Goal: Information Seeking & Learning: Find specific fact

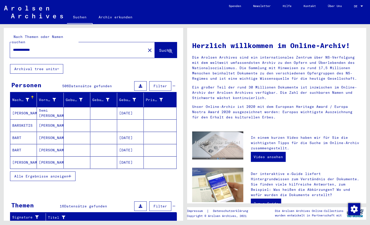
click at [154, 132] on mat-cell at bounding box center [160, 138] width 32 height 12
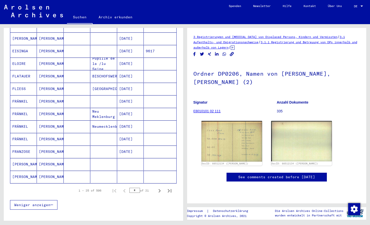
scroll to position [239, 0]
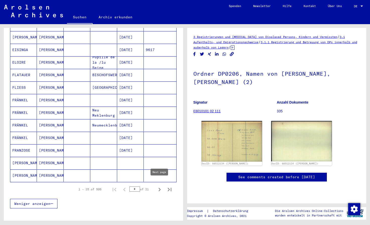
click at [160, 188] on icon "Next page" at bounding box center [160, 190] width 2 height 4
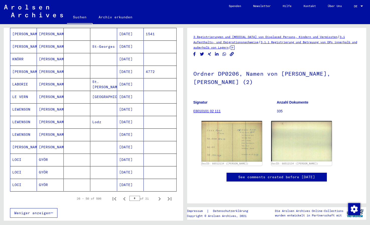
scroll to position [238, 0]
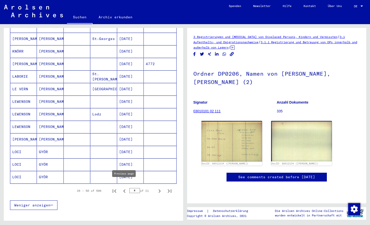
click at [124, 189] on icon "Previous page" at bounding box center [124, 191] width 2 height 4
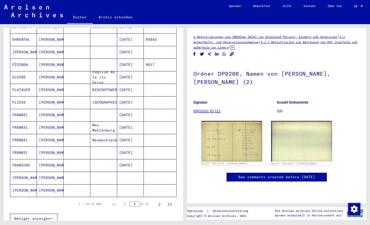
scroll to position [224, 0]
click at [152, 172] on mat-cell at bounding box center [160, 178] width 32 height 12
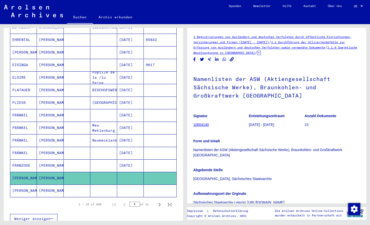
click at [150, 185] on mat-cell at bounding box center [160, 190] width 32 height 12
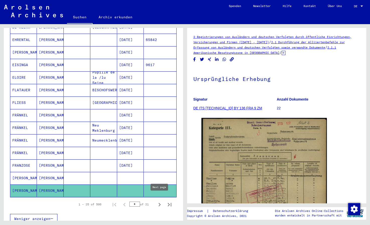
click at [161, 201] on icon "Next page" at bounding box center [159, 204] width 7 height 7
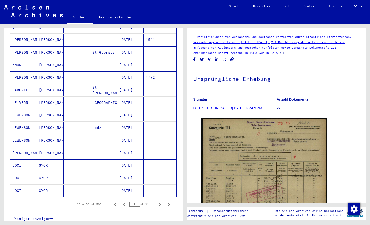
click at [161, 201] on icon "Next page" at bounding box center [159, 204] width 7 height 7
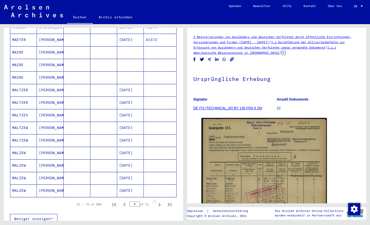
click at [161, 201] on icon "Next page" at bounding box center [159, 204] width 7 height 7
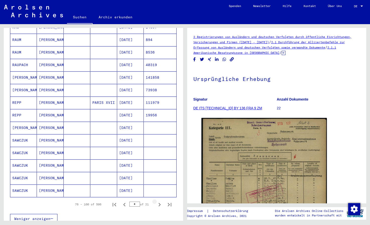
click at [161, 201] on icon "Next page" at bounding box center [159, 204] width 7 height 7
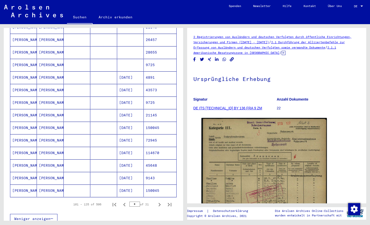
click at [153, 172] on mat-cell "9143" at bounding box center [160, 178] width 32 height 12
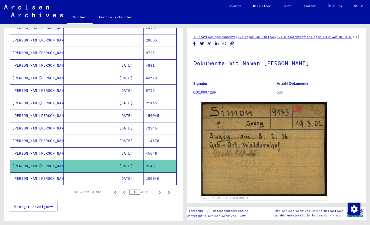
scroll to position [236, 0]
click at [160, 189] on icon "Next page" at bounding box center [159, 192] width 7 height 7
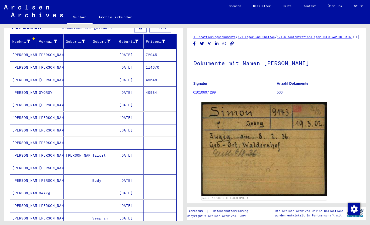
scroll to position [58, 0]
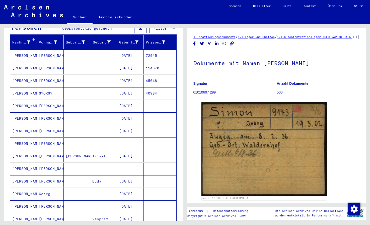
click at [163, 52] on mat-cell "72945" at bounding box center [160, 55] width 32 height 12
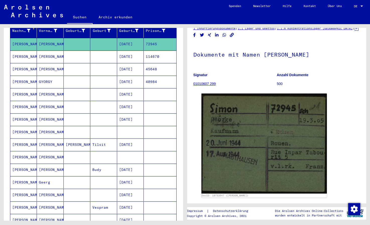
scroll to position [71, 0]
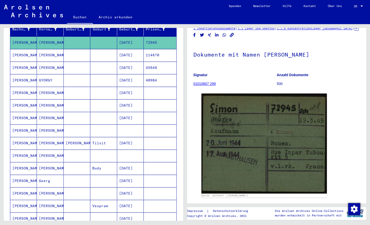
click at [158, 137] on mat-cell at bounding box center [160, 143] width 32 height 12
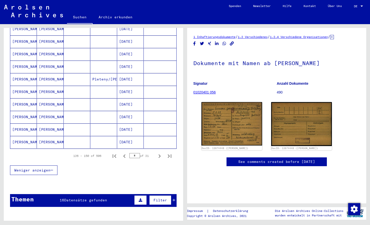
scroll to position [314, 0]
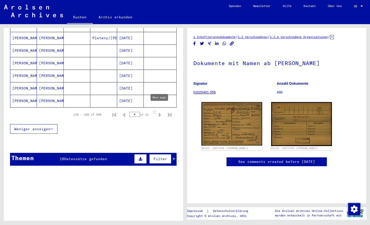
click at [160, 113] on icon "Next page" at bounding box center [160, 115] width 2 height 4
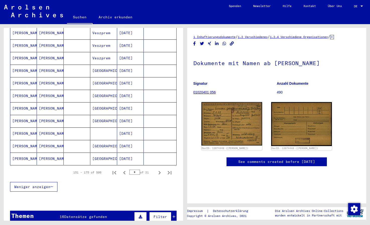
scroll to position [259, 0]
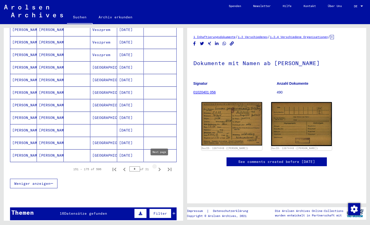
click at [160, 166] on icon "Next page" at bounding box center [159, 169] width 7 height 7
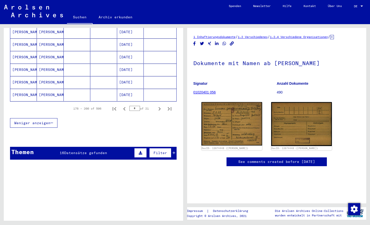
scroll to position [359, 0]
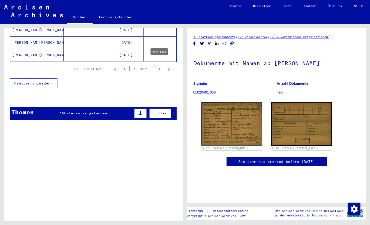
click at [160, 67] on icon "Next page" at bounding box center [160, 69] width 2 height 4
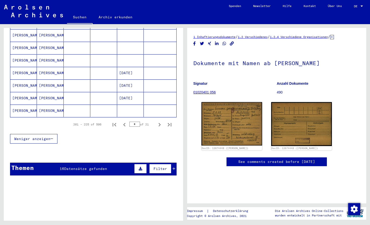
scroll to position [342, 0]
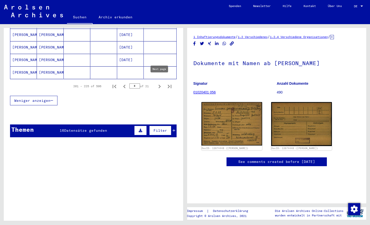
click at [160, 83] on icon "Next page" at bounding box center [159, 86] width 7 height 7
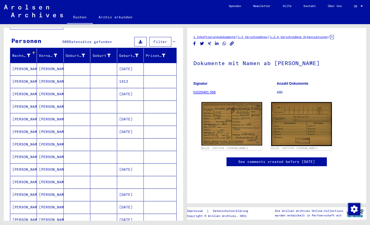
scroll to position [18, 0]
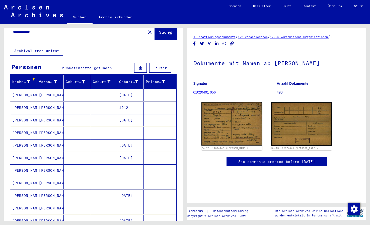
click at [156, 102] on mat-cell at bounding box center [160, 107] width 32 height 12
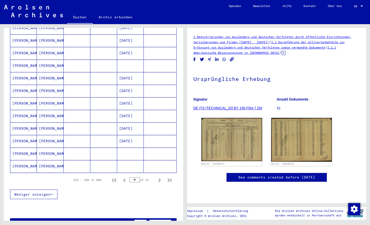
scroll to position [251, 0]
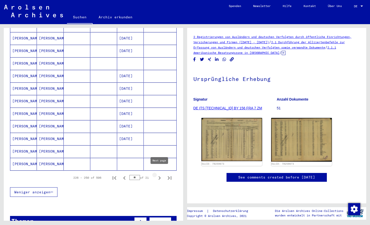
click at [159, 174] on icon "Next page" at bounding box center [159, 177] width 7 height 7
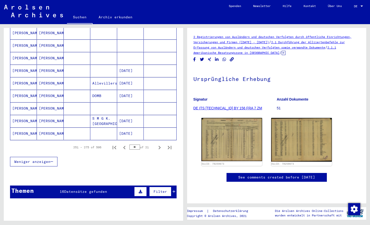
scroll to position [296, 0]
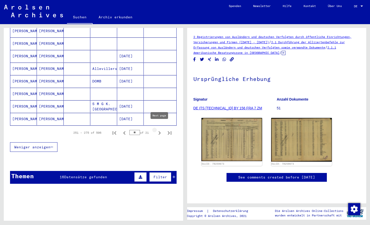
click at [158, 129] on icon "Next page" at bounding box center [159, 132] width 7 height 7
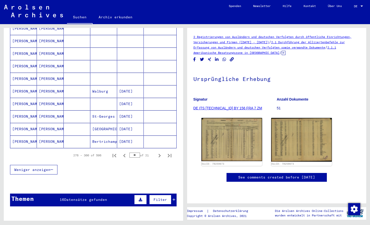
scroll to position [276, 0]
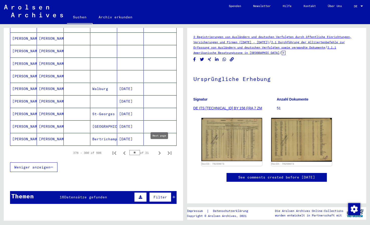
click at [160, 151] on icon "Next page" at bounding box center [160, 153] width 2 height 4
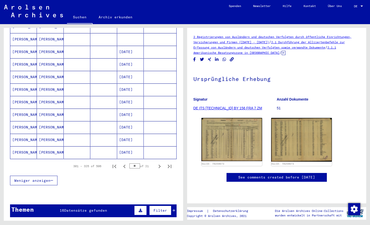
scroll to position [265, 0]
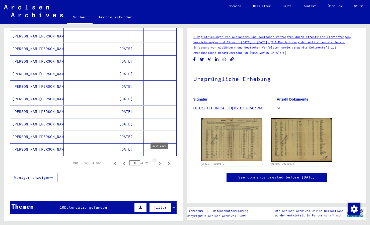
click at [160, 162] on icon "Next page" at bounding box center [160, 164] width 2 height 4
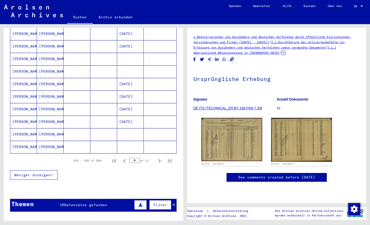
scroll to position [273, 0]
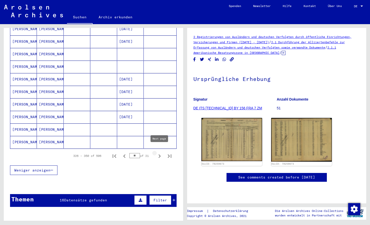
click at [160, 152] on icon "Next page" at bounding box center [159, 155] width 7 height 7
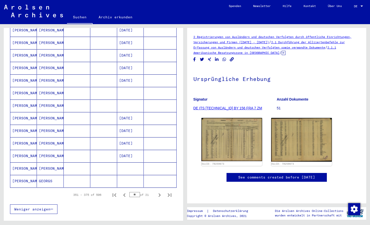
scroll to position [234, 0]
click at [161, 191] on icon "Next page" at bounding box center [159, 194] width 7 height 7
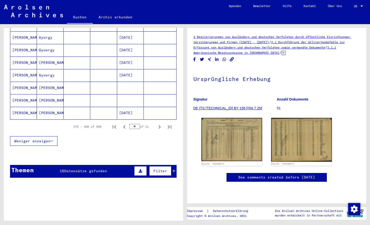
scroll to position [305, 0]
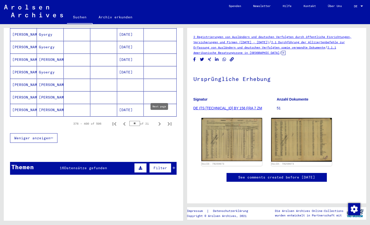
click at [160, 122] on icon "Next page" at bounding box center [160, 124] width 2 height 4
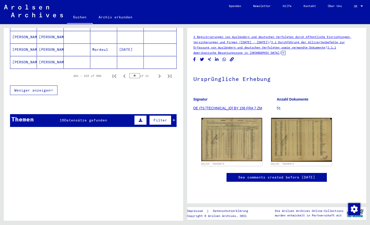
scroll to position [351, 0]
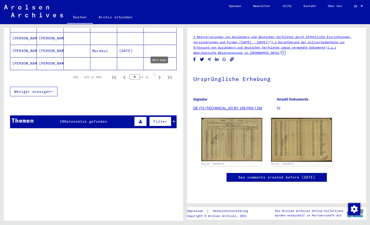
click at [159, 76] on icon "Next page" at bounding box center [160, 78] width 2 height 4
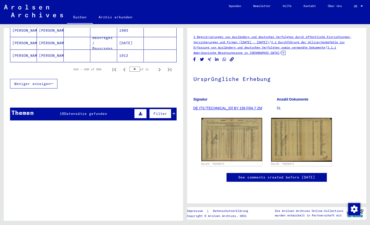
scroll to position [359, 0]
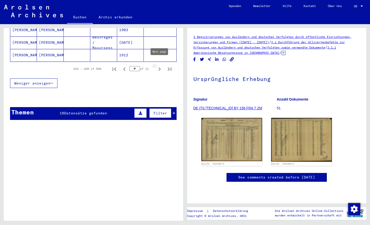
click at [159, 66] on icon "Next page" at bounding box center [159, 69] width 7 height 7
type input "**"
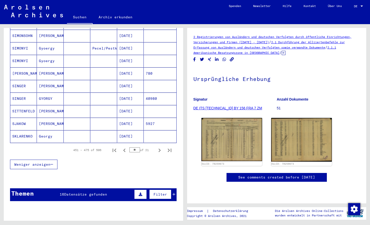
scroll to position [270, 0]
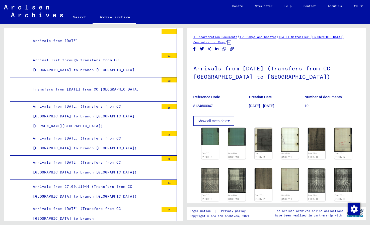
scroll to position [2100, 0]
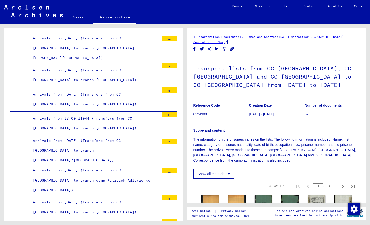
scroll to position [2165, 0]
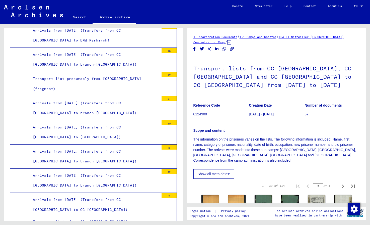
scroll to position [1708, 0]
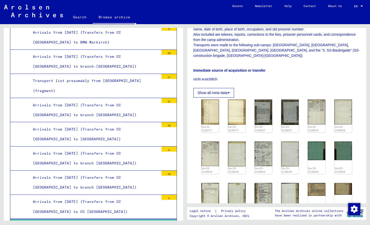
scroll to position [122, 0]
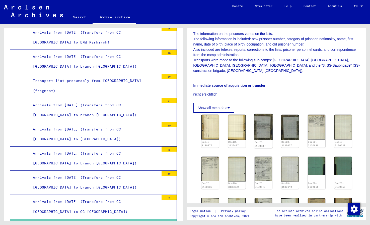
click at [263, 114] on img at bounding box center [263, 127] width 19 height 26
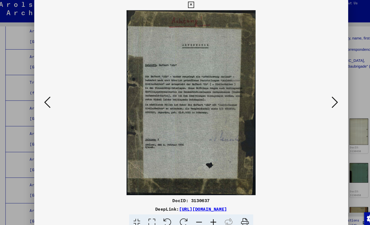
click at [322, 101] on icon at bounding box center [321, 99] width 6 height 12
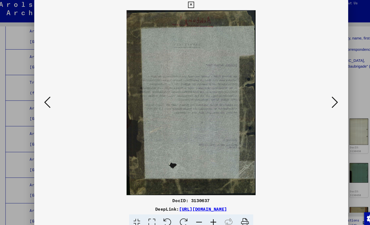
click at [322, 101] on icon at bounding box center [321, 99] width 6 height 12
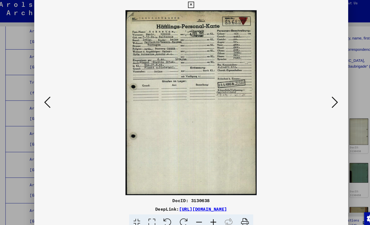
click at [322, 101] on icon at bounding box center [321, 99] width 6 height 12
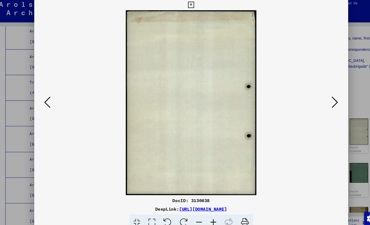
click at [322, 101] on icon at bounding box center [321, 99] width 6 height 12
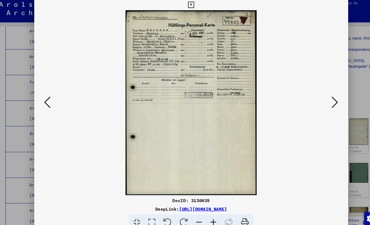
click at [322, 101] on icon at bounding box center [321, 99] width 6 height 12
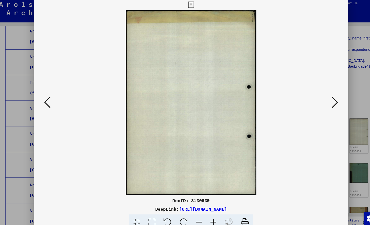
click at [322, 101] on icon at bounding box center [321, 99] width 6 height 12
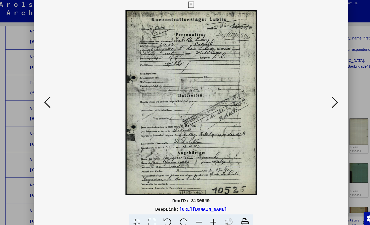
click at [322, 101] on icon at bounding box center [321, 99] width 6 height 12
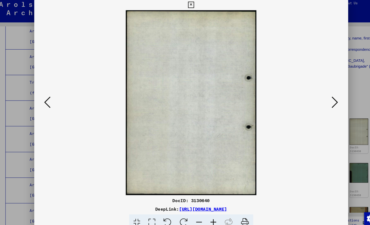
click at [322, 101] on icon at bounding box center [321, 99] width 6 height 12
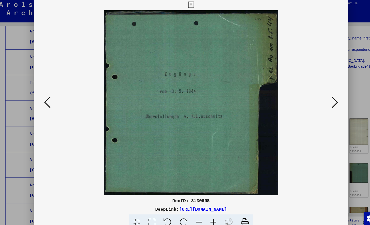
click at [322, 101] on icon at bounding box center [321, 99] width 6 height 12
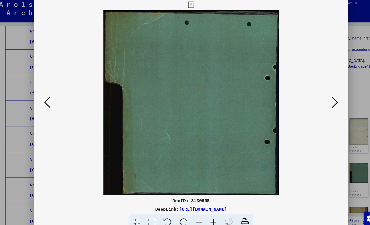
click at [322, 101] on icon at bounding box center [321, 99] width 6 height 12
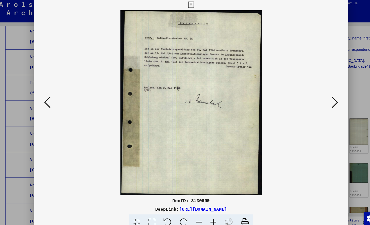
click at [322, 101] on icon at bounding box center [321, 99] width 6 height 12
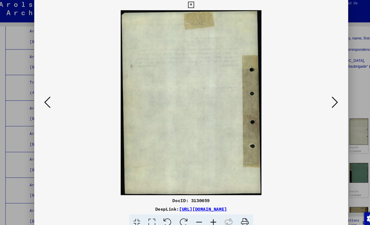
click at [322, 101] on icon at bounding box center [321, 99] width 6 height 12
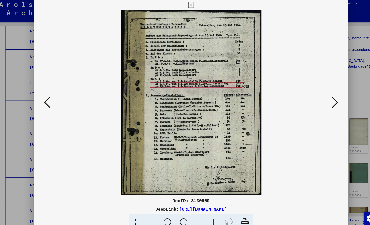
click at [322, 101] on icon at bounding box center [321, 99] width 6 height 12
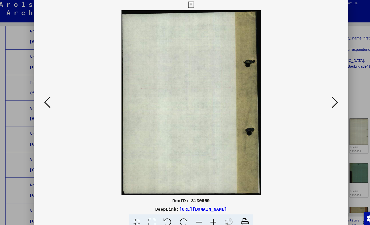
click at [322, 101] on icon at bounding box center [321, 99] width 6 height 12
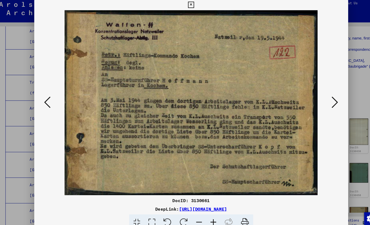
click at [322, 101] on icon at bounding box center [321, 99] width 6 height 12
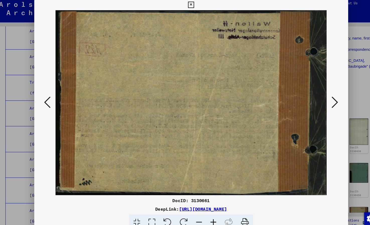
click at [322, 101] on icon at bounding box center [321, 99] width 6 height 12
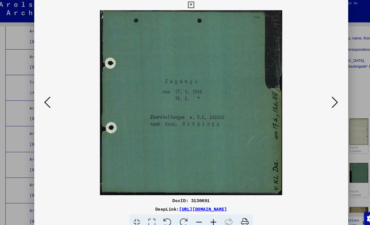
click at [322, 101] on icon at bounding box center [321, 99] width 6 height 12
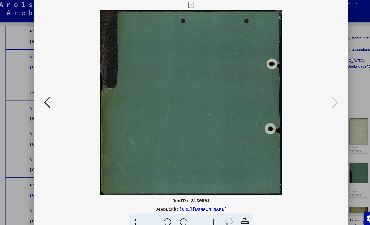
click at [188, 10] on icon at bounding box center [185, 8] width 6 height 6
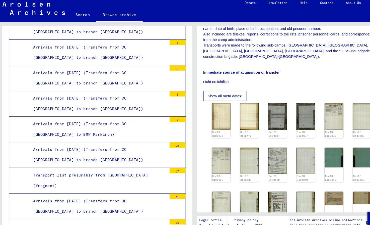
scroll to position [1619, 0]
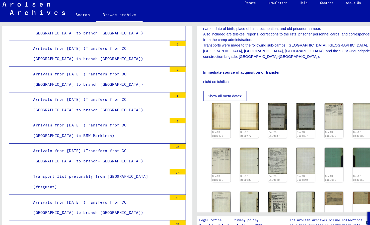
click at [122, 213] on div "Arrivals from [DATE] (Transfers from CC [GEOGRAPHIC_DATA] to [GEOGRAPHIC_DATA])" at bounding box center [94, 223] width 130 height 20
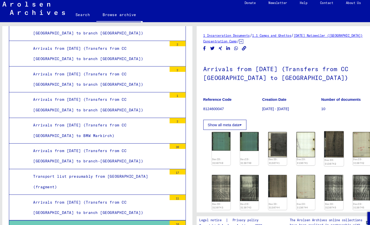
click at [315, 134] on img at bounding box center [317, 139] width 19 height 25
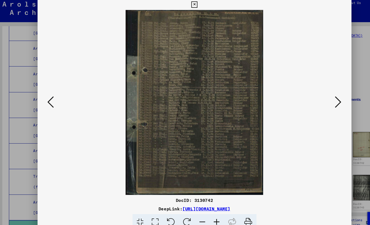
scroll to position [1619, 0]
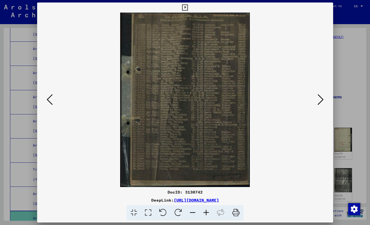
click at [323, 101] on icon at bounding box center [321, 99] width 6 height 12
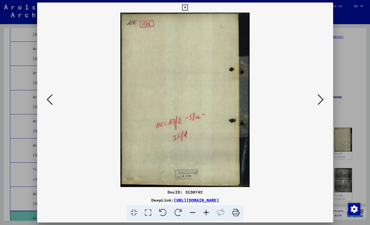
click at [323, 101] on icon at bounding box center [321, 99] width 6 height 12
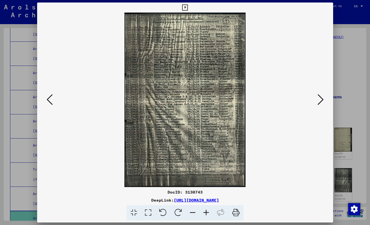
click at [321, 102] on icon at bounding box center [321, 99] width 6 height 12
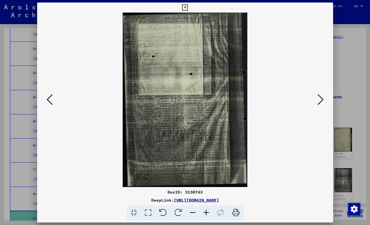
click at [321, 102] on icon at bounding box center [321, 99] width 6 height 12
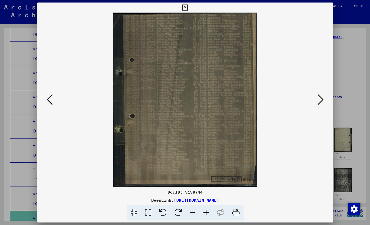
click at [322, 102] on icon at bounding box center [321, 99] width 6 height 12
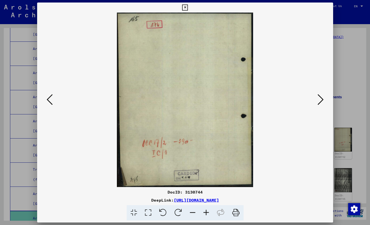
click at [322, 102] on icon at bounding box center [321, 99] width 6 height 12
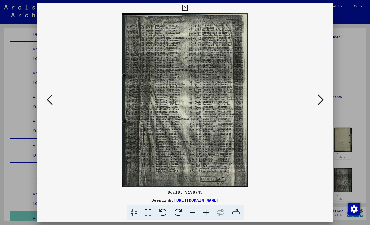
click at [323, 101] on icon at bounding box center [321, 99] width 6 height 12
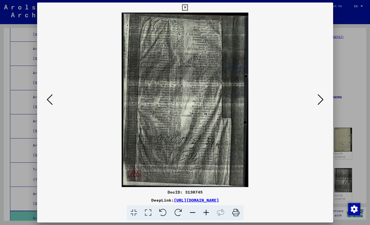
click at [323, 101] on icon at bounding box center [321, 99] width 6 height 12
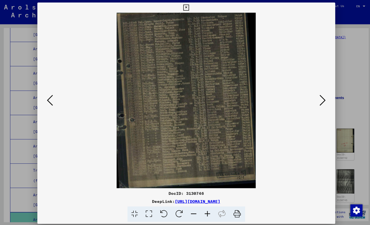
click at [321, 101] on icon at bounding box center [321, 99] width 6 height 12
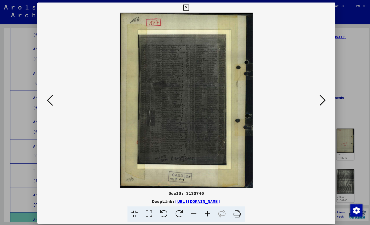
click at [321, 101] on icon at bounding box center [321, 99] width 6 height 12
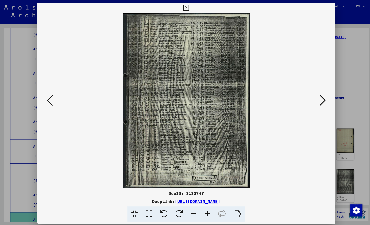
click at [321, 101] on icon at bounding box center [321, 99] width 6 height 12
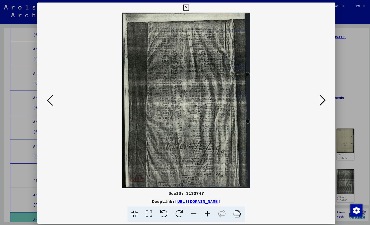
click at [321, 101] on icon at bounding box center [321, 99] width 6 height 12
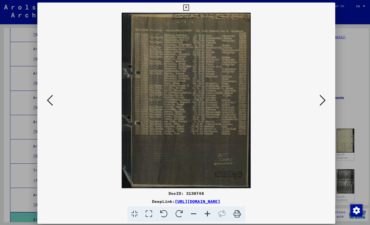
click at [321, 101] on icon at bounding box center [321, 99] width 6 height 12
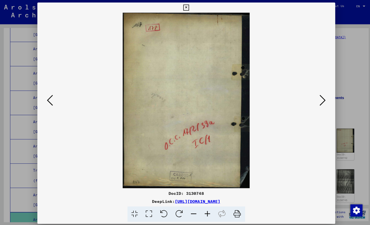
click at [321, 101] on icon at bounding box center [321, 99] width 6 height 12
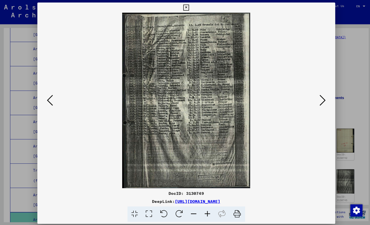
click at [321, 101] on icon at bounding box center [321, 99] width 6 height 12
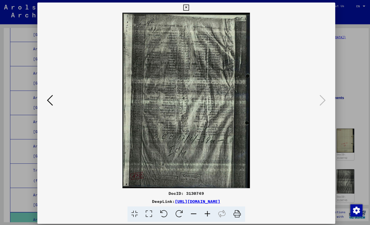
click at [188, 10] on icon at bounding box center [185, 8] width 6 height 6
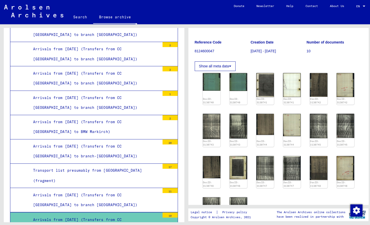
scroll to position [58, 0]
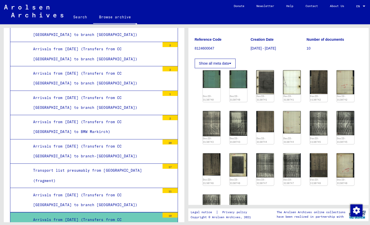
click at [126, 189] on div "Arrivals from [DATE] (Transfers from CC [GEOGRAPHIC_DATA] to branch [GEOGRAPHIC…" at bounding box center [94, 199] width 130 height 20
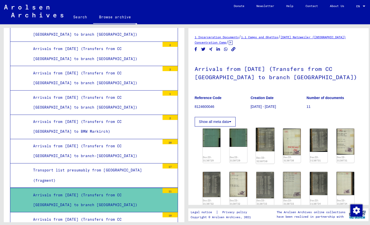
click at [267, 133] on img at bounding box center [263, 138] width 19 height 23
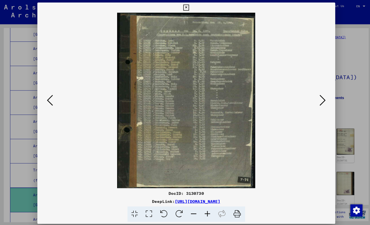
click at [188, 9] on icon at bounding box center [185, 8] width 6 height 6
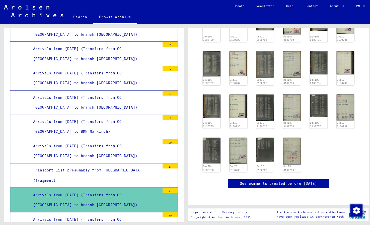
scroll to position [135, 0]
click at [210, 95] on img at bounding box center [210, 105] width 19 height 24
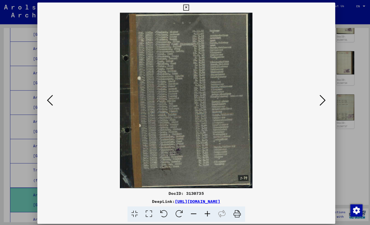
click at [324, 100] on icon at bounding box center [321, 99] width 6 height 12
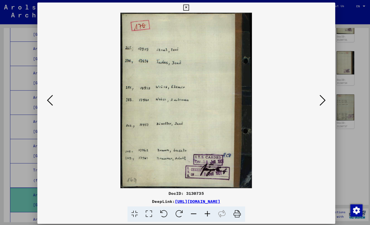
click at [324, 100] on icon at bounding box center [321, 99] width 6 height 12
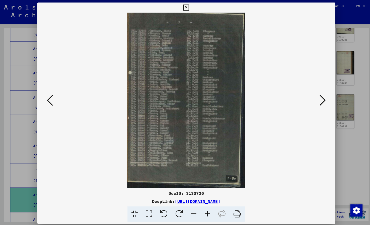
click at [324, 100] on icon at bounding box center [321, 99] width 6 height 12
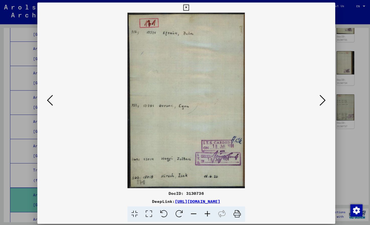
click at [324, 100] on icon at bounding box center [321, 99] width 6 height 12
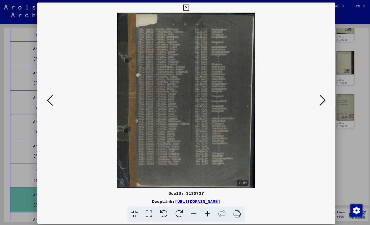
click at [188, 8] on icon at bounding box center [185, 8] width 6 height 6
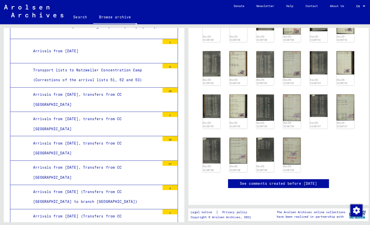
scroll to position [1422, 0]
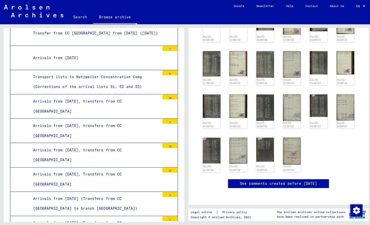
click at [124, 217] on div "Arrivals from [DATE] (Transfers from CC [GEOGRAPHIC_DATA] to branch [GEOGRAPHIC…" at bounding box center [94, 227] width 130 height 20
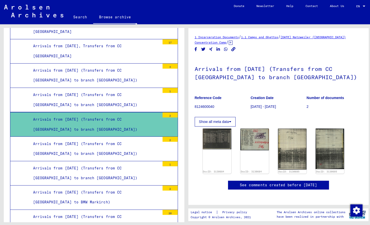
scroll to position [1550, 0]
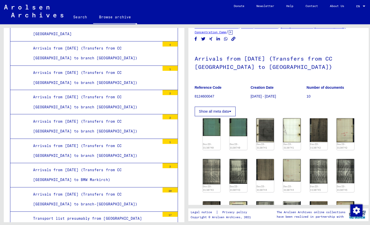
scroll to position [1573, 0]
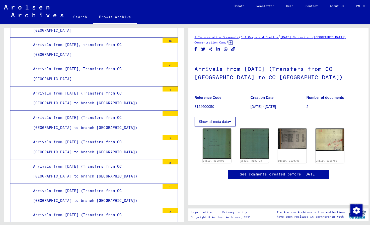
scroll to position [1527, 0]
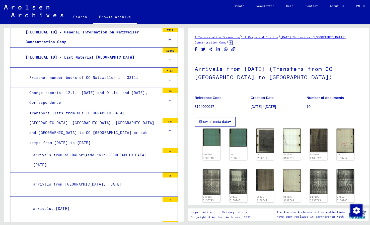
scroll to position [529, 0]
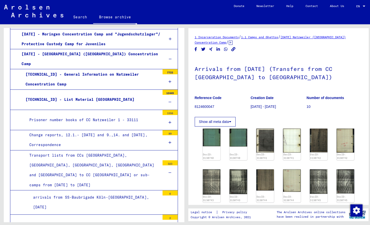
click at [69, 94] on div "[TECHNICAL_ID] - List Material [GEOGRAPHIC_DATA]" at bounding box center [91, 99] width 138 height 10
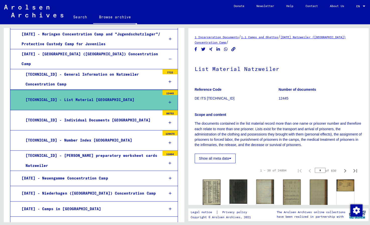
click at [73, 115] on div "[TECHNICAL_ID] - Individual Documents [GEOGRAPHIC_DATA]" at bounding box center [91, 120] width 138 height 10
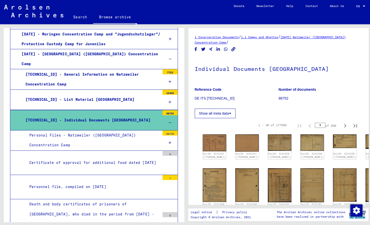
click at [74, 130] on div "Personal Files - Natzweiler ([GEOGRAPHIC_DATA]) Concentration Camp" at bounding box center [92, 140] width 134 height 20
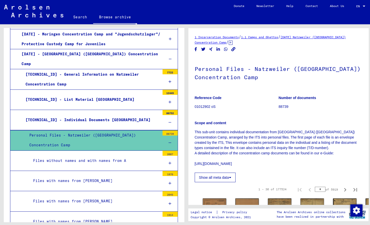
click at [74, 130] on div "Personal Files - Natzweiler ([GEOGRAPHIC_DATA]) Concentration Camp" at bounding box center [92, 140] width 134 height 20
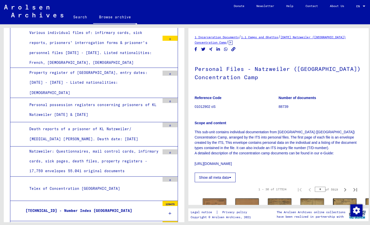
scroll to position [751, 0]
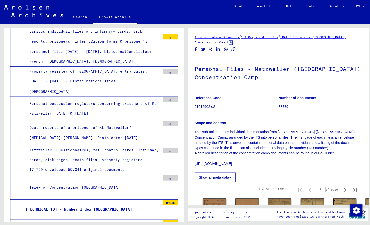
click at [76, 203] on div "[TECHNICAL_ID] - Number Index [GEOGRAPHIC_DATA]" at bounding box center [91, 208] width 138 height 10
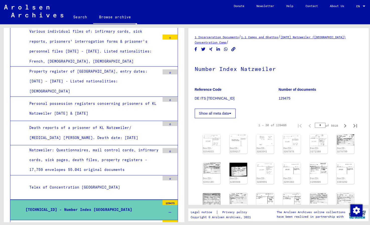
click at [77, 203] on div "[TECHNICAL_ID] - Number Index [GEOGRAPHIC_DATA]" at bounding box center [91, 208] width 138 height 10
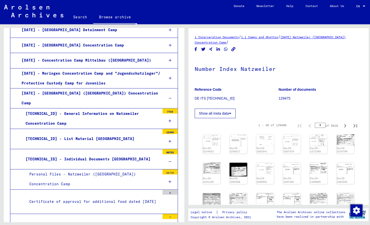
scroll to position [489, 0]
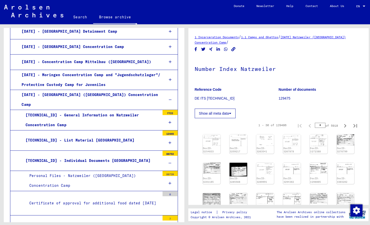
click at [75, 110] on div "[TECHNICAL_ID] - General Information on Natzweiler Concentration Camp" at bounding box center [91, 120] width 138 height 20
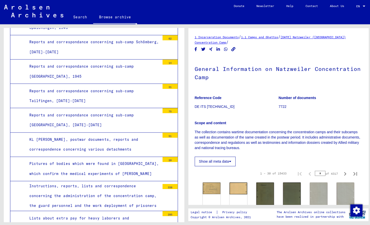
scroll to position [874, 0]
click at [80, 157] on div "Pictures of bodies which were found in [GEOGRAPHIC_DATA], which confirm the med…" at bounding box center [92, 167] width 134 height 20
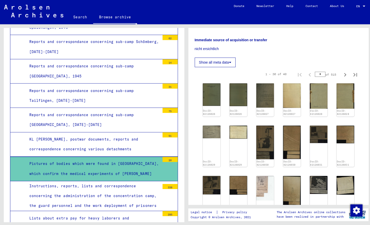
scroll to position [155, 0]
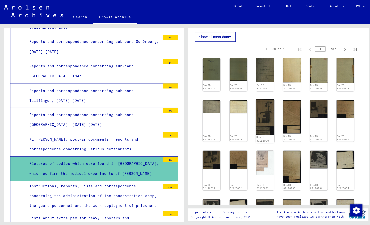
click at [265, 109] on img at bounding box center [263, 115] width 19 height 35
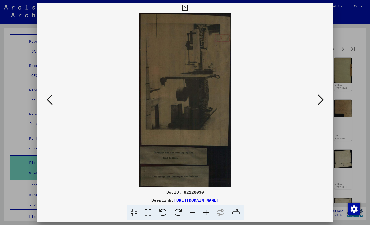
click at [323, 100] on icon at bounding box center [321, 99] width 6 height 12
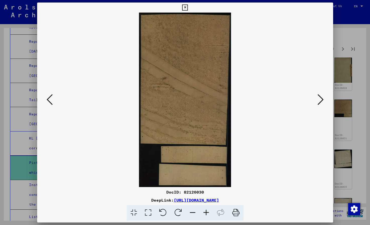
click at [323, 101] on icon at bounding box center [321, 99] width 6 height 12
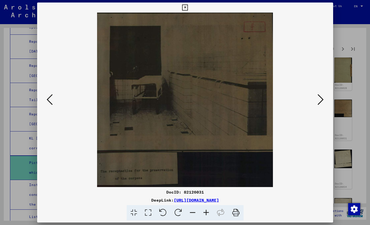
click at [323, 101] on icon at bounding box center [321, 99] width 6 height 12
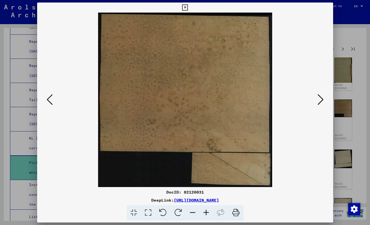
click at [323, 101] on icon at bounding box center [321, 99] width 6 height 12
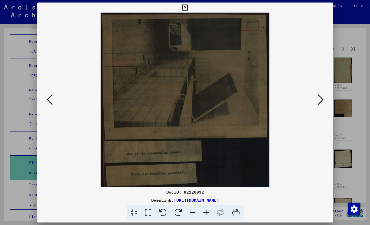
click at [323, 101] on icon at bounding box center [321, 99] width 6 height 12
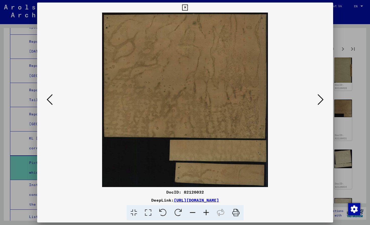
click at [323, 101] on icon at bounding box center [321, 99] width 6 height 12
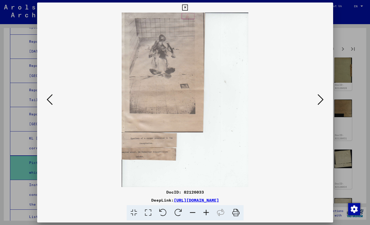
click at [323, 101] on icon at bounding box center [321, 99] width 6 height 12
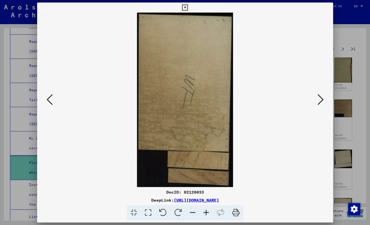
click at [323, 101] on icon at bounding box center [321, 99] width 6 height 12
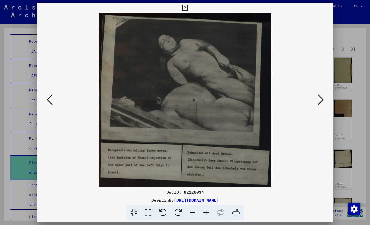
click at [323, 101] on icon at bounding box center [321, 99] width 6 height 12
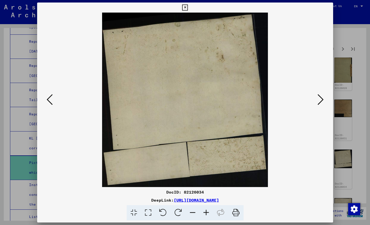
click at [323, 101] on icon at bounding box center [321, 99] width 6 height 12
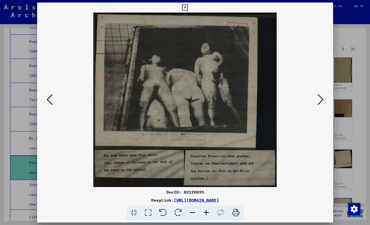
click at [188, 9] on icon at bounding box center [185, 8] width 6 height 6
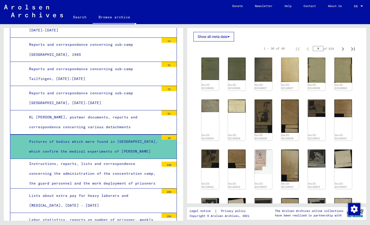
scroll to position [896, 0]
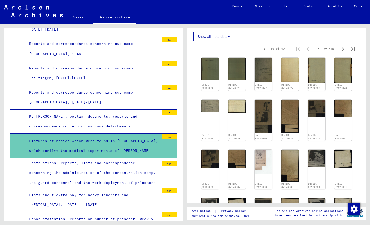
click at [123, 190] on div "Lists about extra pay for heavy laborers and [MEDICAL_DATA], [DATE] - [DATE]" at bounding box center [92, 200] width 134 height 20
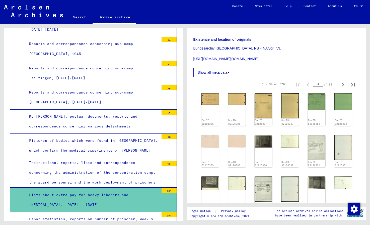
scroll to position [157, 0]
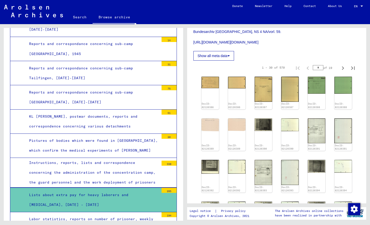
click at [112, 214] on div "Labor statistics, reports on number of prisoner, weekly reports about the [MEDI…" at bounding box center [92, 224] width 134 height 20
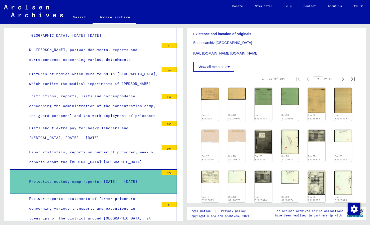
scroll to position [113, 0]
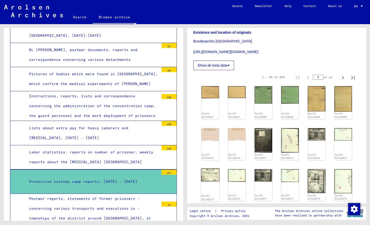
click at [207, 168] on img at bounding box center [210, 174] width 19 height 13
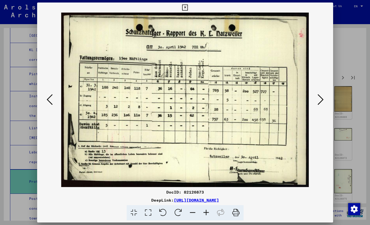
click at [207, 167] on img at bounding box center [185, 100] width 262 height 174
click at [188, 9] on icon at bounding box center [185, 8] width 6 height 6
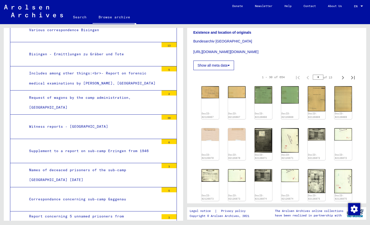
scroll to position [1244, 0]
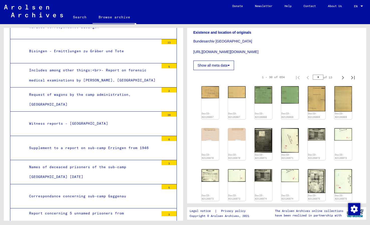
click at [94, 191] on div "Correspondance concerning sub-camp Gaggenau" at bounding box center [92, 196] width 134 height 10
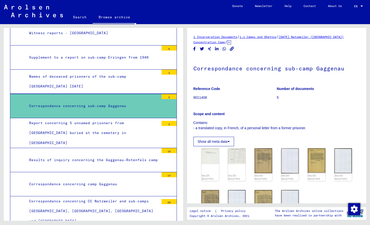
scroll to position [1337, 0]
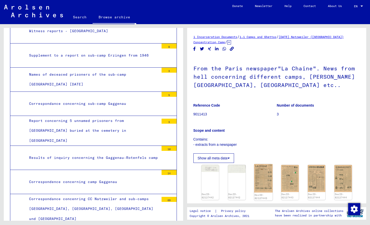
click at [263, 176] on img at bounding box center [263, 178] width 19 height 28
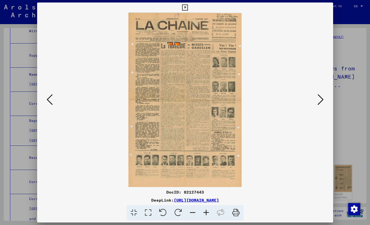
click at [188, 9] on icon at bounding box center [185, 8] width 6 height 6
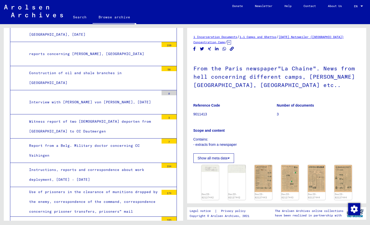
scroll to position [1600, 0]
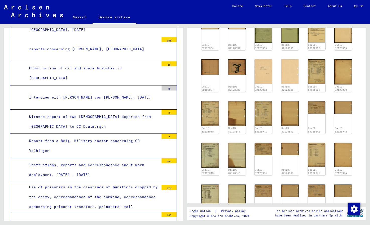
scroll to position [248, 0]
click at [213, 156] on img at bounding box center [210, 154] width 19 height 26
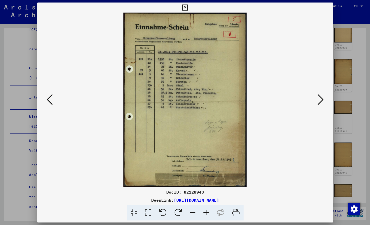
click at [213, 156] on img at bounding box center [185, 100] width 262 height 174
click at [188, 8] on icon at bounding box center [185, 8] width 6 height 6
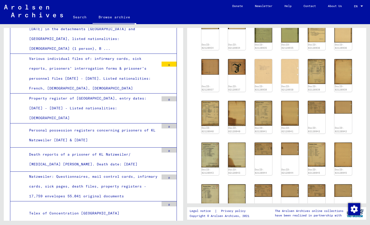
scroll to position [2395, 0]
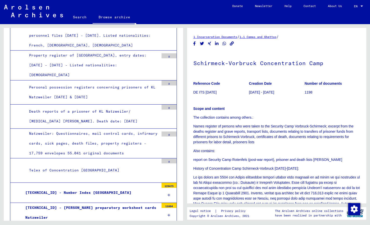
scroll to position [2435, 0]
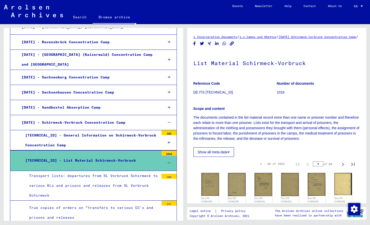
scroll to position [2699, 0]
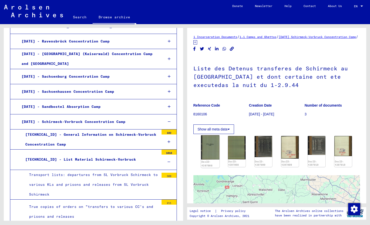
click at [215, 153] on img at bounding box center [210, 147] width 19 height 24
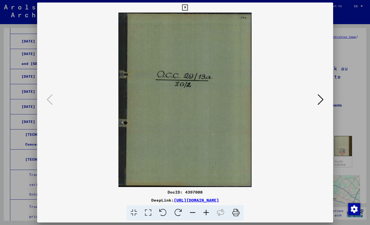
click at [323, 102] on icon at bounding box center [321, 99] width 6 height 12
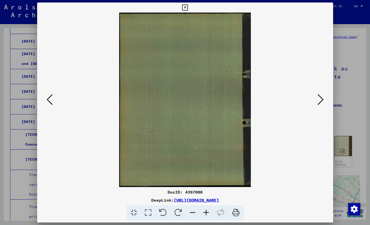
click at [323, 102] on icon at bounding box center [321, 99] width 6 height 12
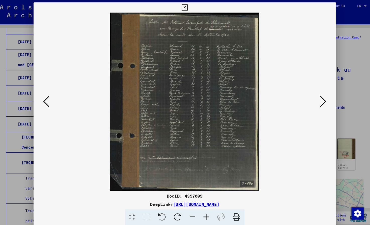
click at [321, 103] on icon at bounding box center [321, 99] width 6 height 12
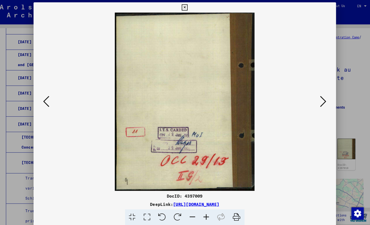
click at [321, 103] on icon at bounding box center [321, 99] width 6 height 12
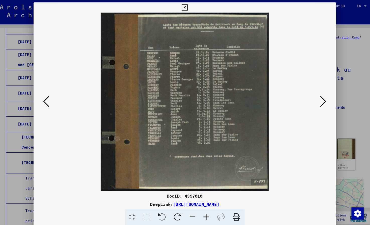
click at [321, 103] on icon at bounding box center [321, 99] width 6 height 12
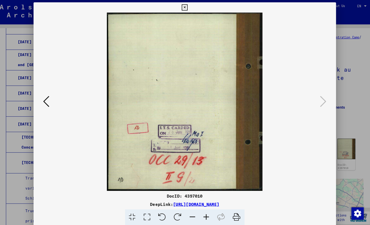
click at [188, 9] on icon at bounding box center [185, 8] width 6 height 6
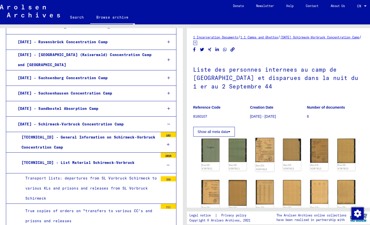
click at [268, 152] on img at bounding box center [263, 147] width 19 height 24
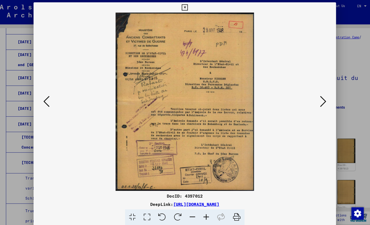
scroll to position [2699, 0]
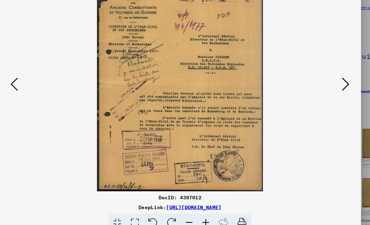
click at [321, 98] on icon at bounding box center [321, 99] width 6 height 12
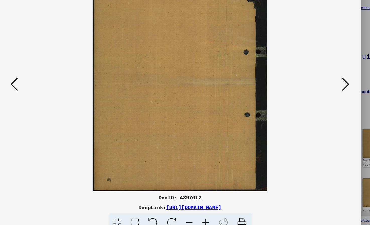
click at [321, 98] on icon at bounding box center [321, 99] width 6 height 12
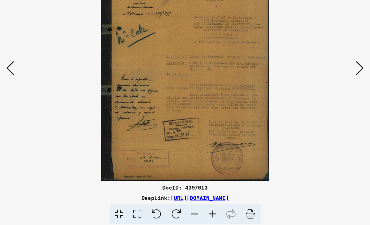
click at [322, 100] on icon at bounding box center [321, 99] width 6 height 12
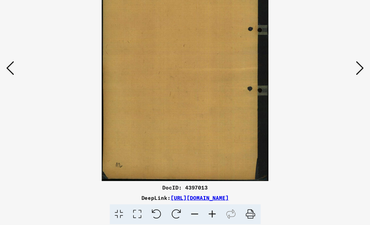
click at [321, 100] on icon at bounding box center [321, 99] width 6 height 12
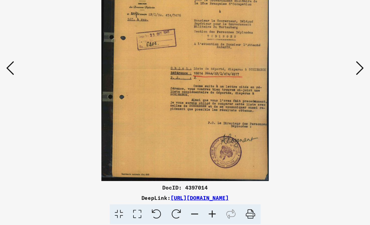
click at [321, 100] on icon at bounding box center [321, 99] width 6 height 12
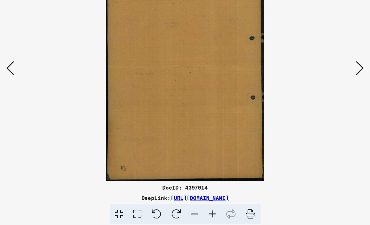
click at [321, 100] on icon at bounding box center [321, 99] width 6 height 12
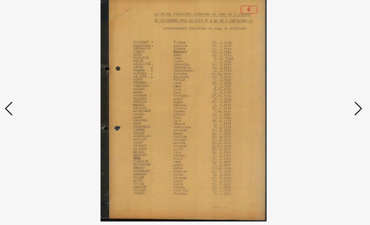
click at [323, 98] on icon at bounding box center [321, 99] width 6 height 12
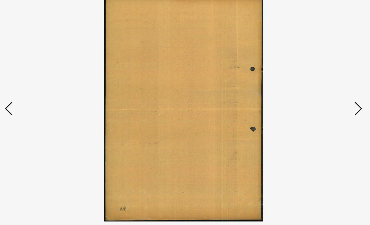
click at [323, 98] on icon at bounding box center [321, 99] width 6 height 12
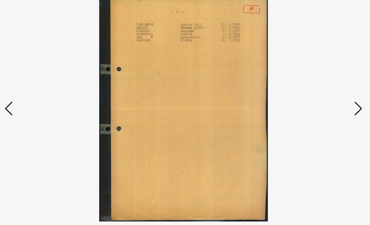
click at [323, 98] on icon at bounding box center [321, 99] width 6 height 12
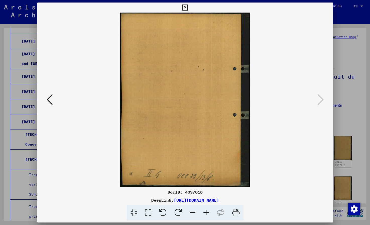
click at [188, 9] on icon at bounding box center [185, 8] width 6 height 6
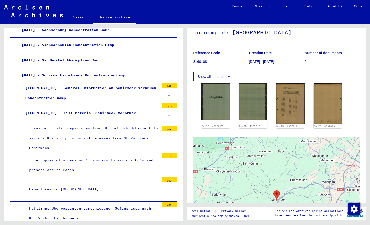
scroll to position [2750, 0]
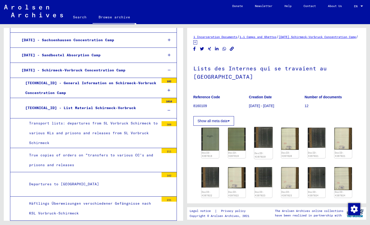
click at [266, 143] on img at bounding box center [263, 137] width 19 height 21
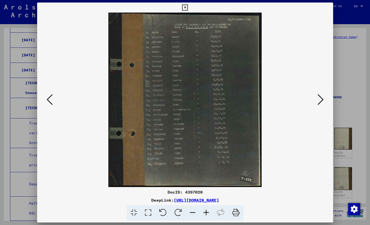
scroll to position [2750, 0]
click at [188, 7] on icon at bounding box center [185, 8] width 6 height 6
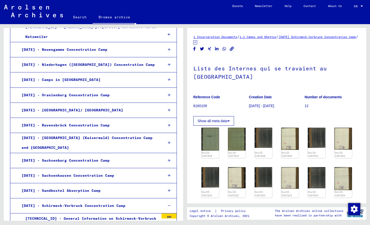
scroll to position [2614, 0]
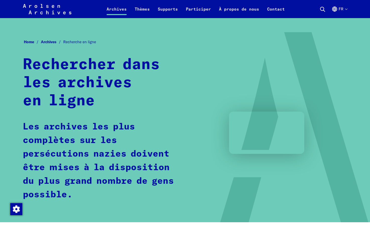
scroll to position [251, 0]
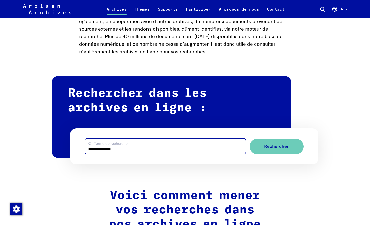
drag, startPoint x: 121, startPoint y: 150, endPoint x: 73, endPoint y: 149, distance: 48.7
click at [85, 149] on input "**********" at bounding box center [165, 145] width 161 height 15
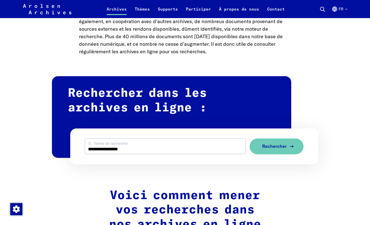
click at [259, 147] on button "Rechercher" at bounding box center [277, 146] width 54 height 16
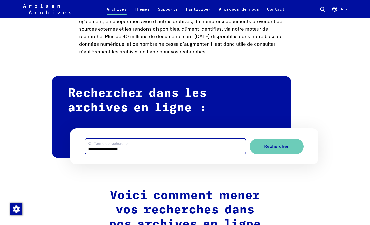
drag, startPoint x: 139, startPoint y: 147, endPoint x: 83, endPoint y: 146, distance: 56.0
click at [85, 146] on input "**********" at bounding box center [165, 145] width 161 height 15
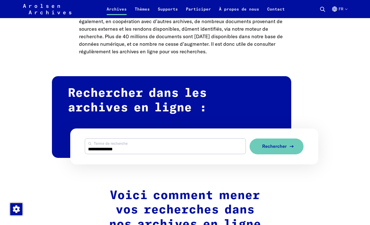
click at [260, 145] on button "Rechercher" at bounding box center [277, 146] width 54 height 16
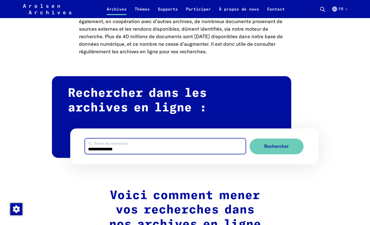
drag, startPoint x: 129, startPoint y: 149, endPoint x: 49, endPoint y: 149, distance: 79.9
click at [85, 149] on input "**********" at bounding box center [165, 145] width 161 height 15
type input "**********"
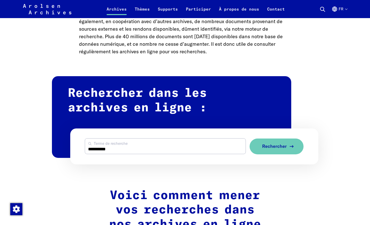
click at [261, 146] on button "Rechercher" at bounding box center [277, 146] width 54 height 16
